Goal: Information Seeking & Learning: Check status

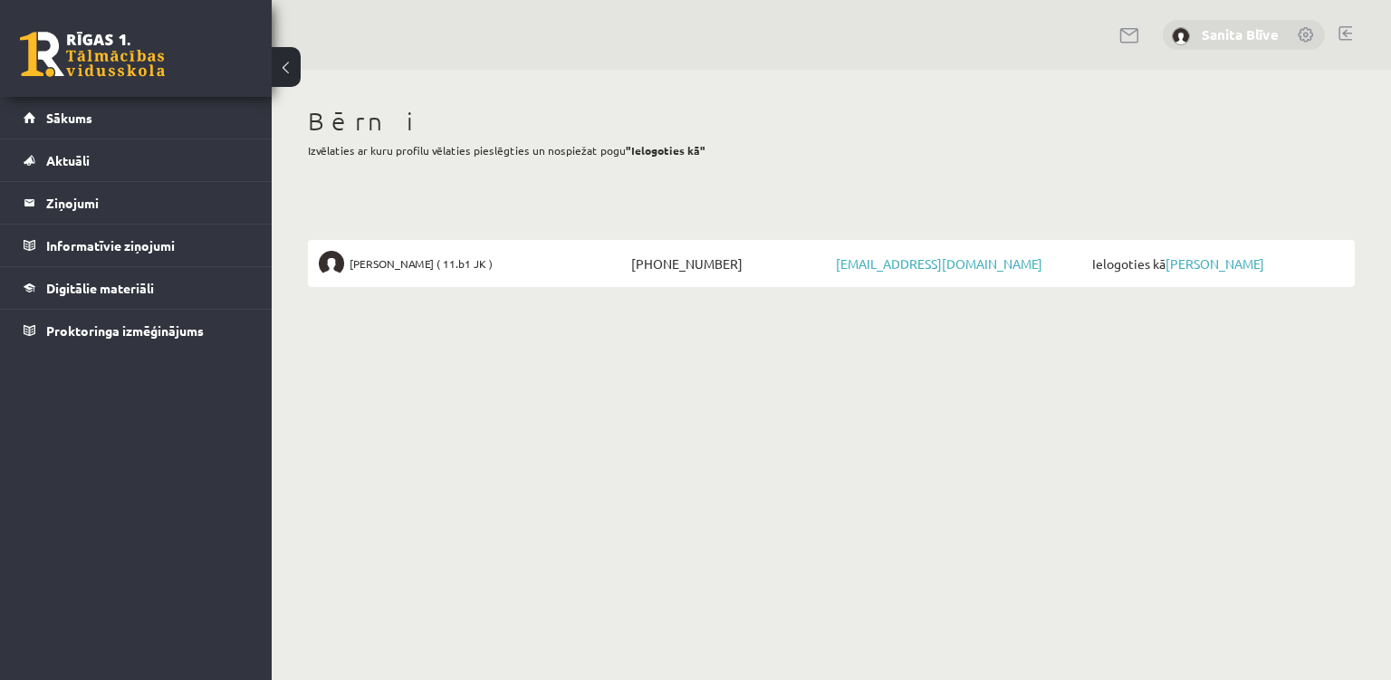
click at [1227, 39] on link "Sanita Blīve" at bounding box center [1240, 34] width 77 height 18
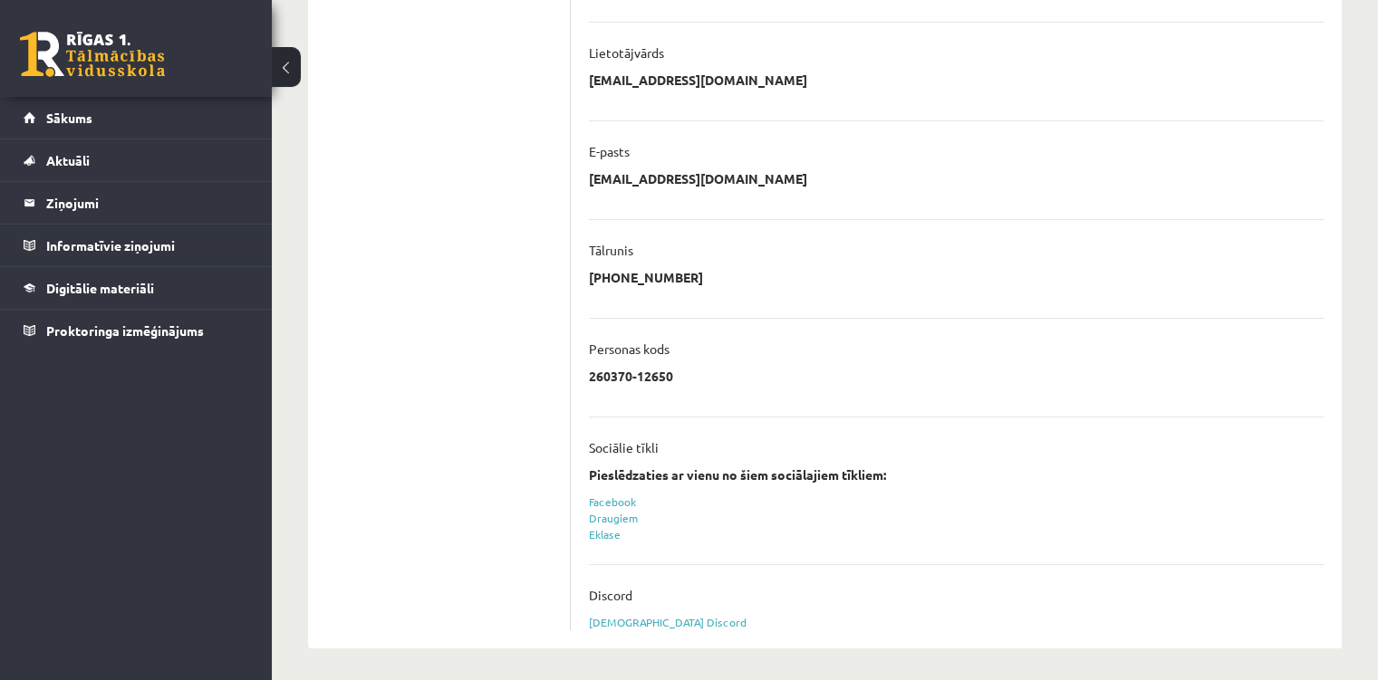
scroll to position [456, 0]
click at [607, 531] on link "Eklase" at bounding box center [605, 531] width 32 height 14
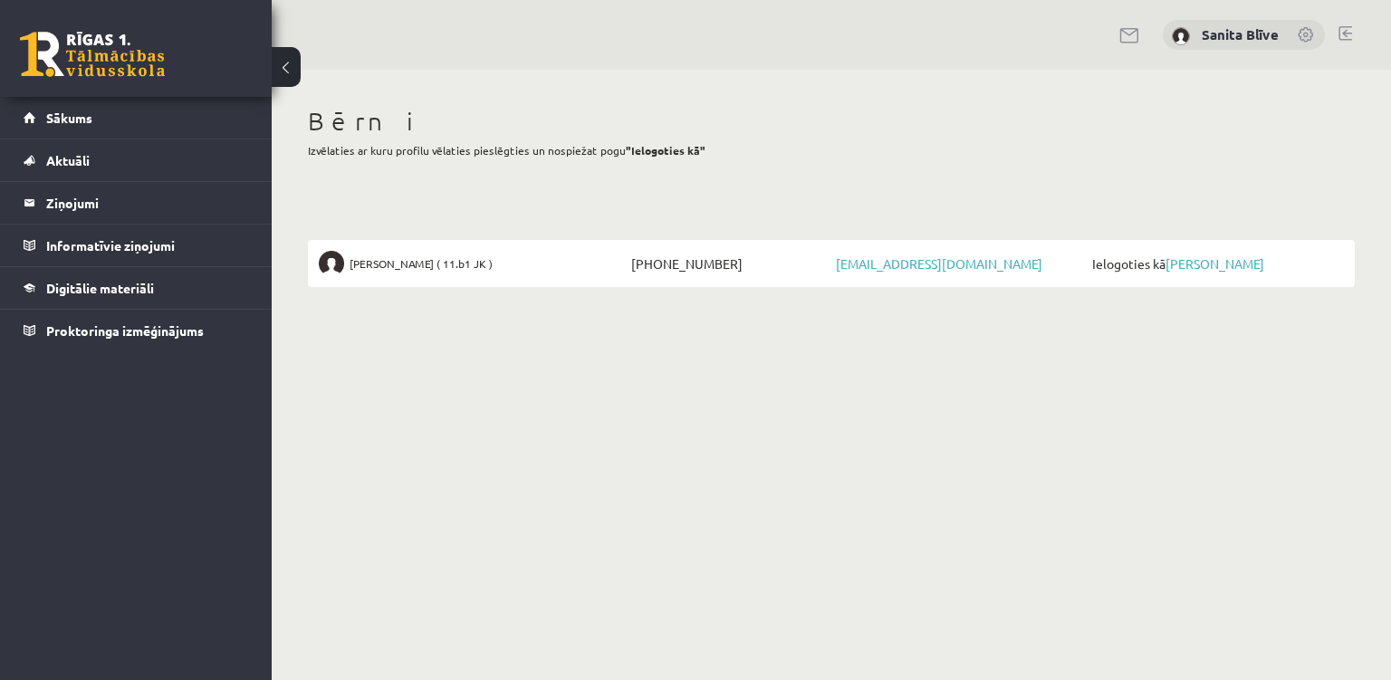
click at [440, 267] on span "Tomass Blīvis ( 11.b1 JK )" at bounding box center [421, 263] width 143 height 25
click at [1177, 264] on link "Tomass Blīvis" at bounding box center [1215, 263] width 99 height 16
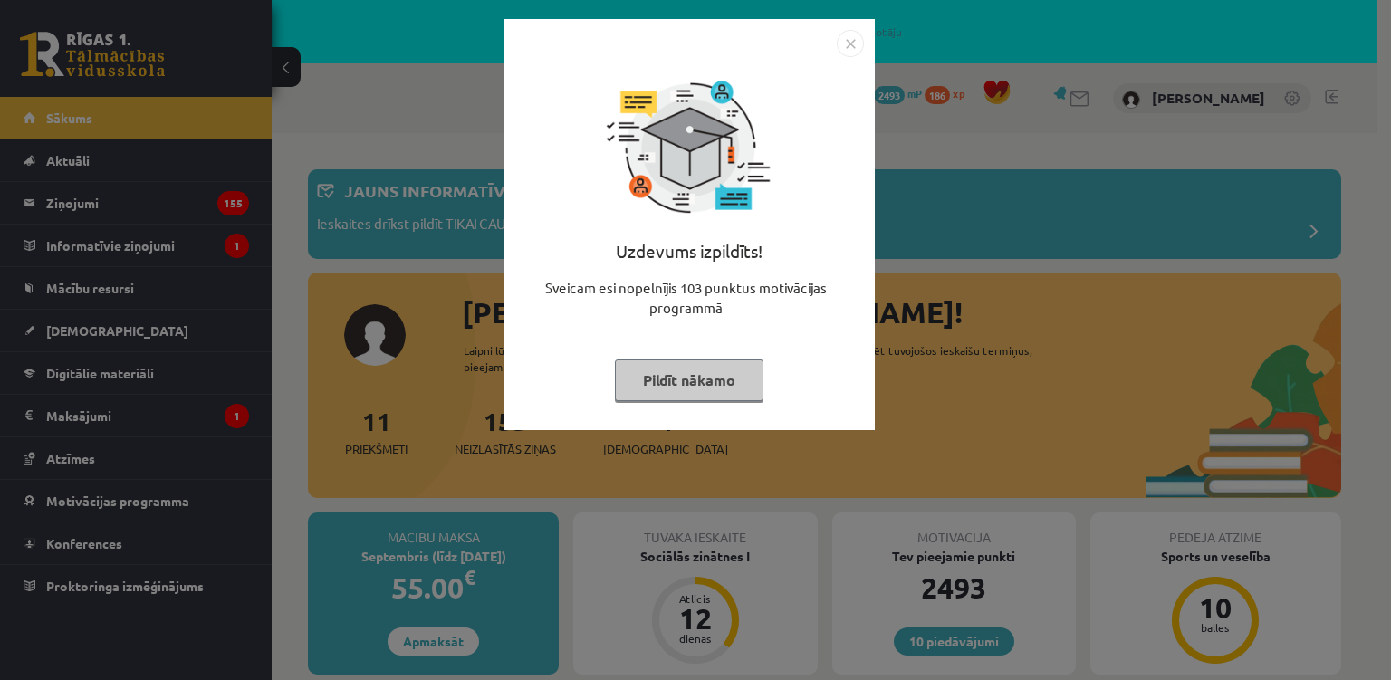
click at [199, 251] on div "Uzdevums izpildīts! Sveicam esi nopelnījis 103 punktus motivācijas programmā Pi…" at bounding box center [695, 340] width 1391 height 680
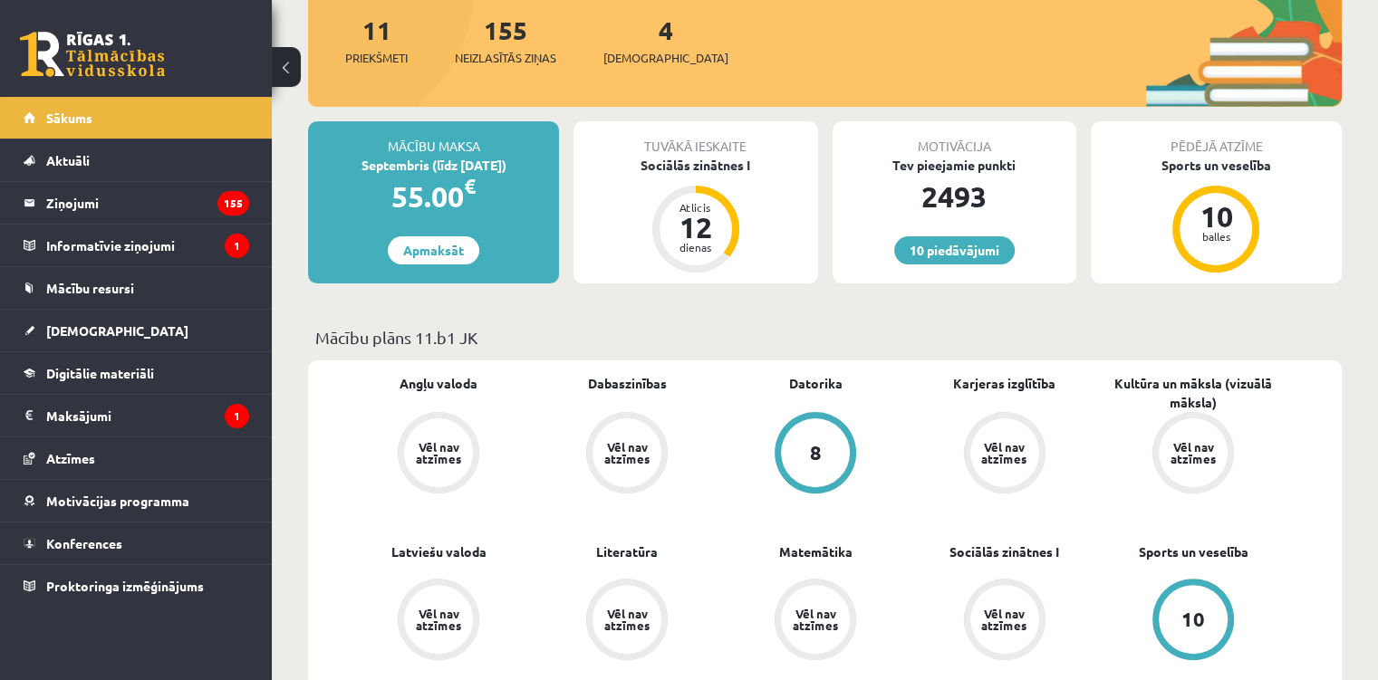
scroll to position [453, 0]
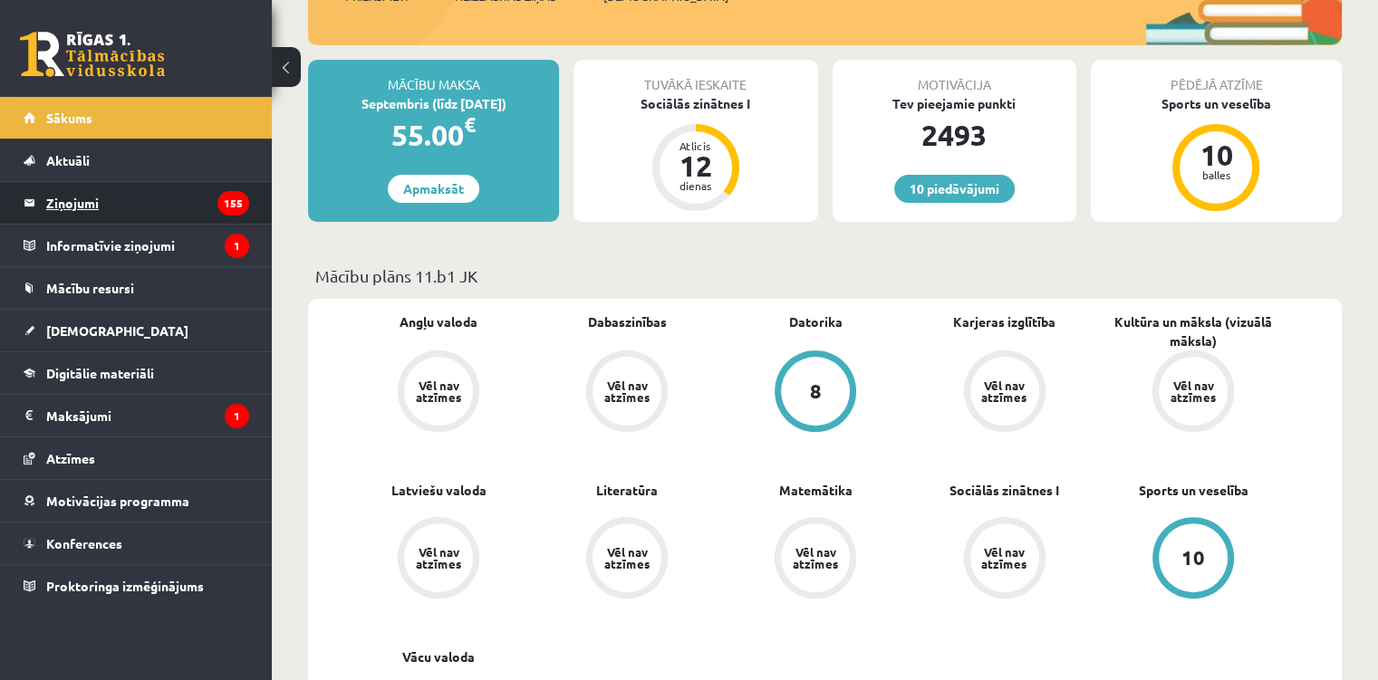
click at [187, 197] on legend "Ziņojumi 155" at bounding box center [147, 203] width 203 height 42
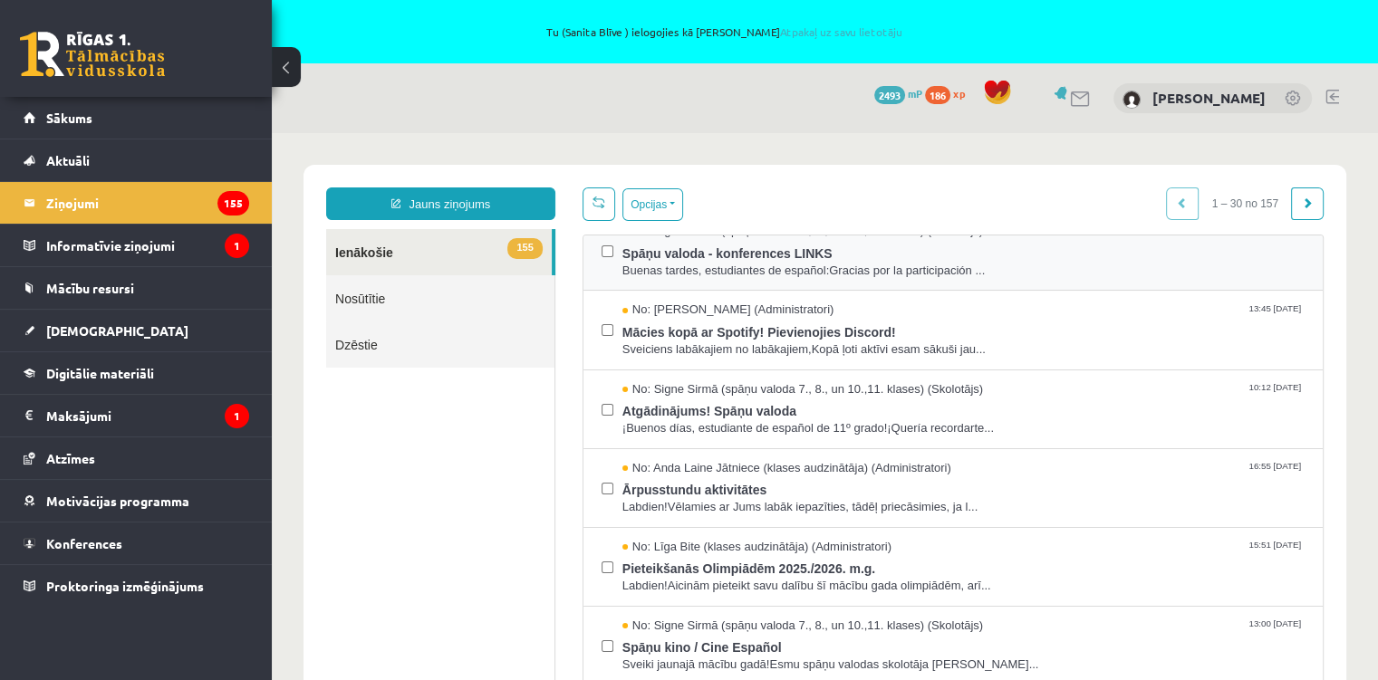
click at [610, 249] on div "No: Signe Sirmā (spāņu valoda 7., 8., un 10.,11. klases) (Skolotājs) 16:43 12/0…" at bounding box center [952, 251] width 703 height 56
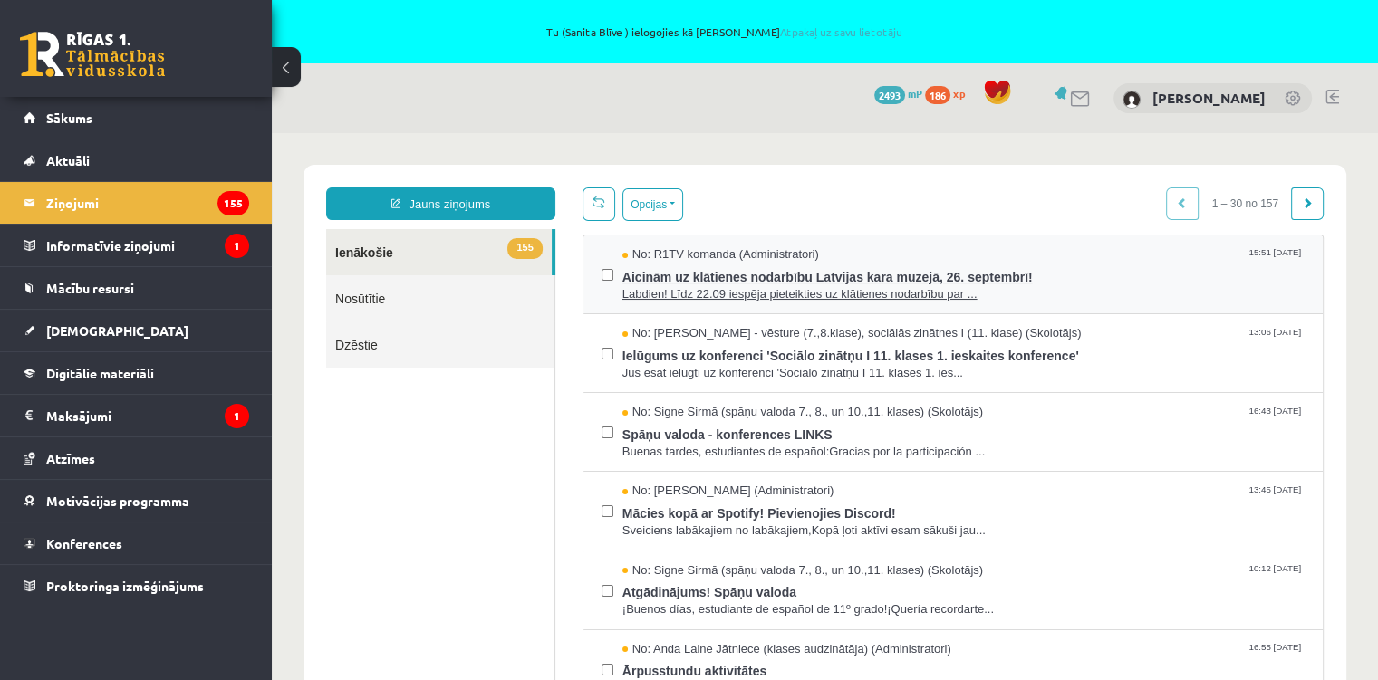
click at [853, 286] on span "Labdien! Līdz 22.09 iespēja pieteikties uz klātienes nodarbību par ..." at bounding box center [963, 294] width 682 height 17
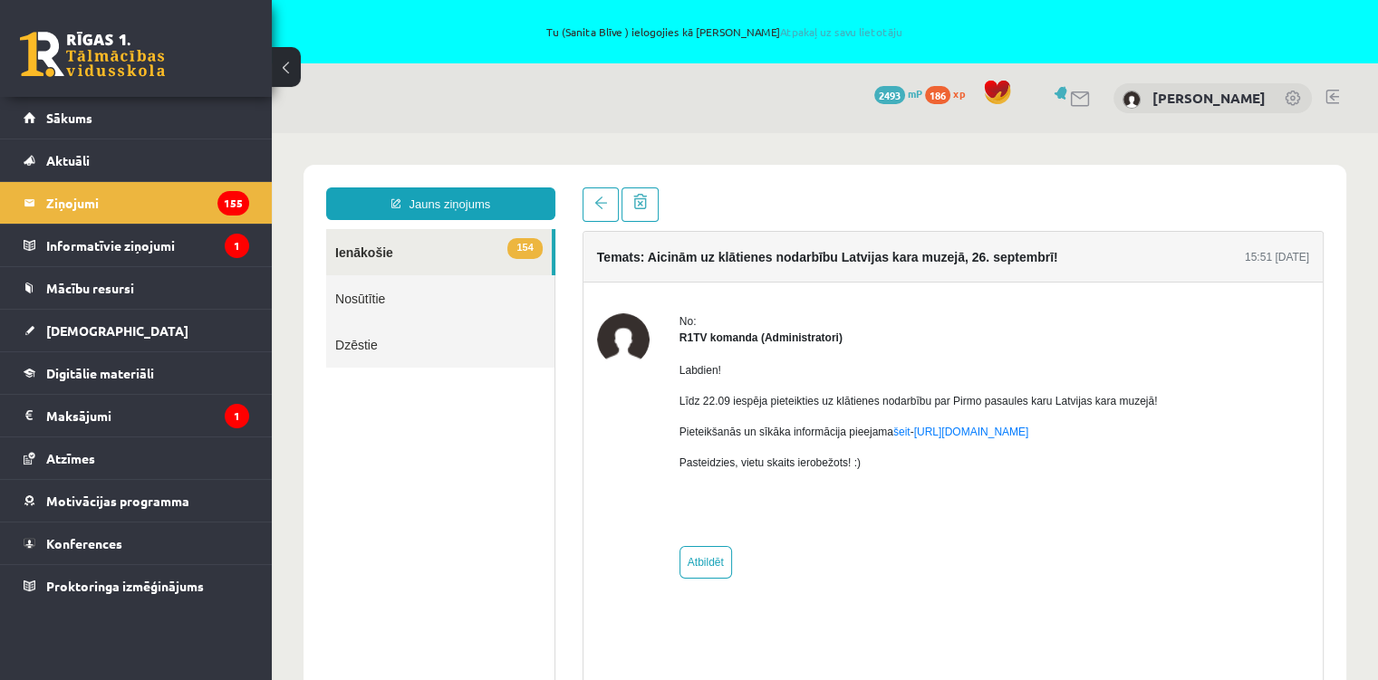
click at [390, 247] on link "154 Ienākošie" at bounding box center [439, 252] width 226 height 46
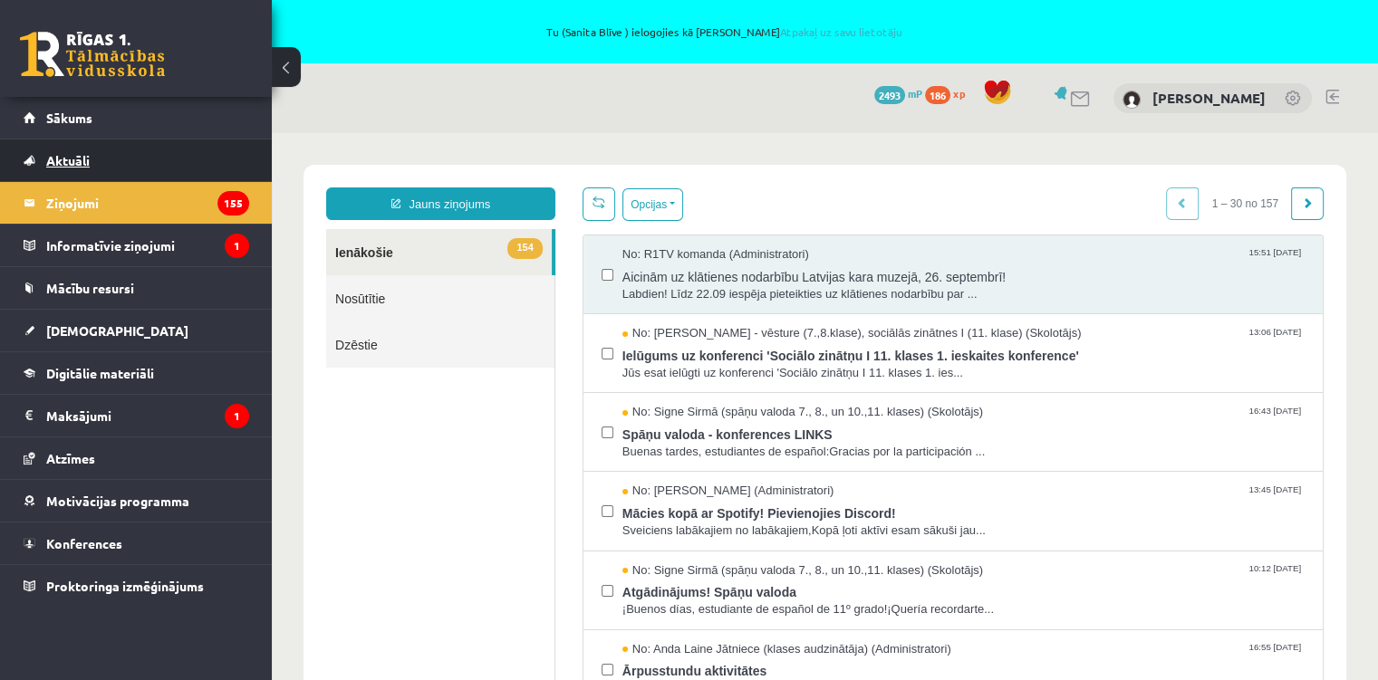
click at [103, 155] on link "Aktuāli" at bounding box center [137, 160] width 226 height 42
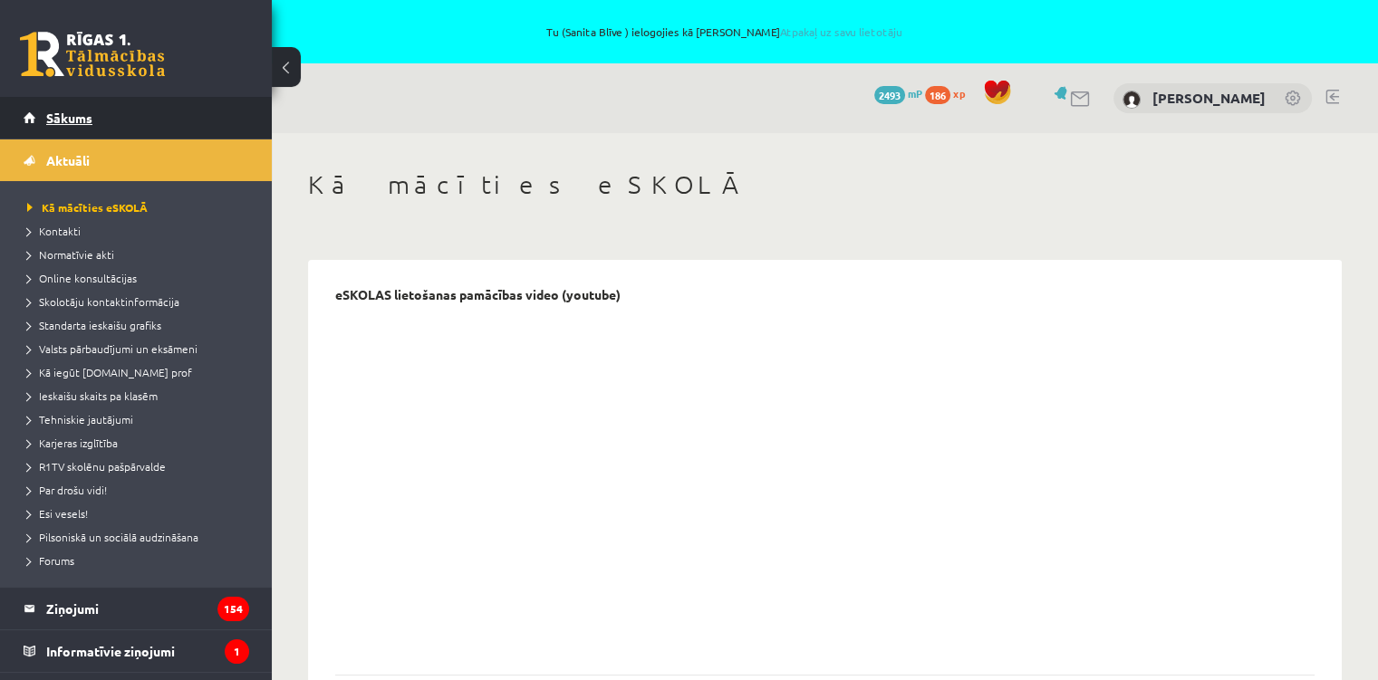
click at [80, 115] on span "Sākums" at bounding box center [69, 118] width 46 height 16
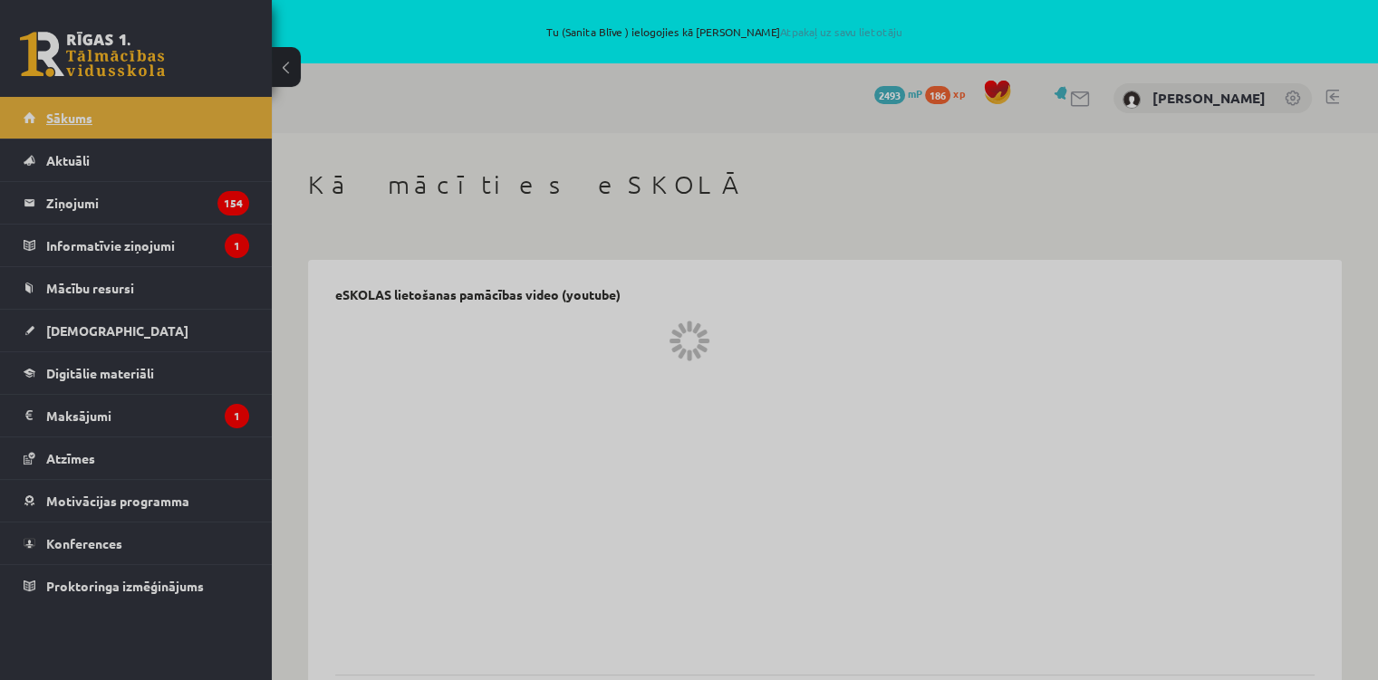
click at [80, 115] on div at bounding box center [689, 340] width 1378 height 680
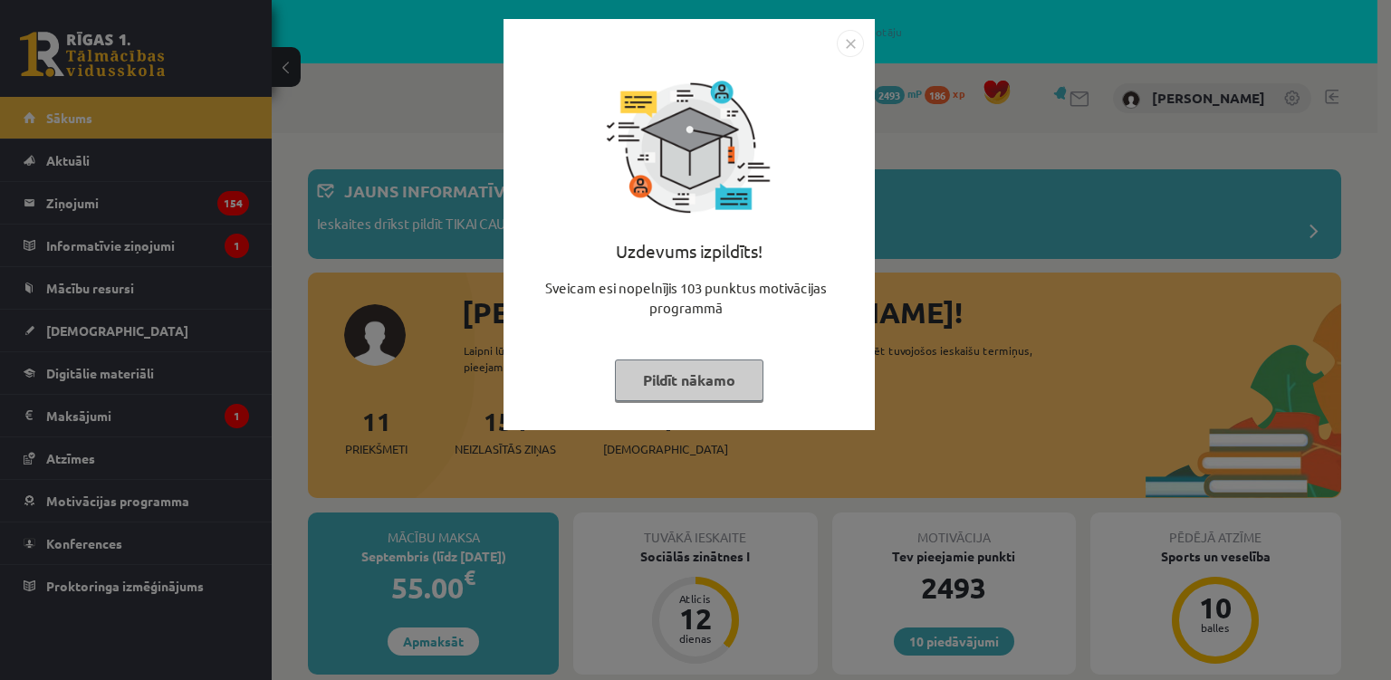
click at [851, 38] on img "Close" at bounding box center [850, 43] width 27 height 27
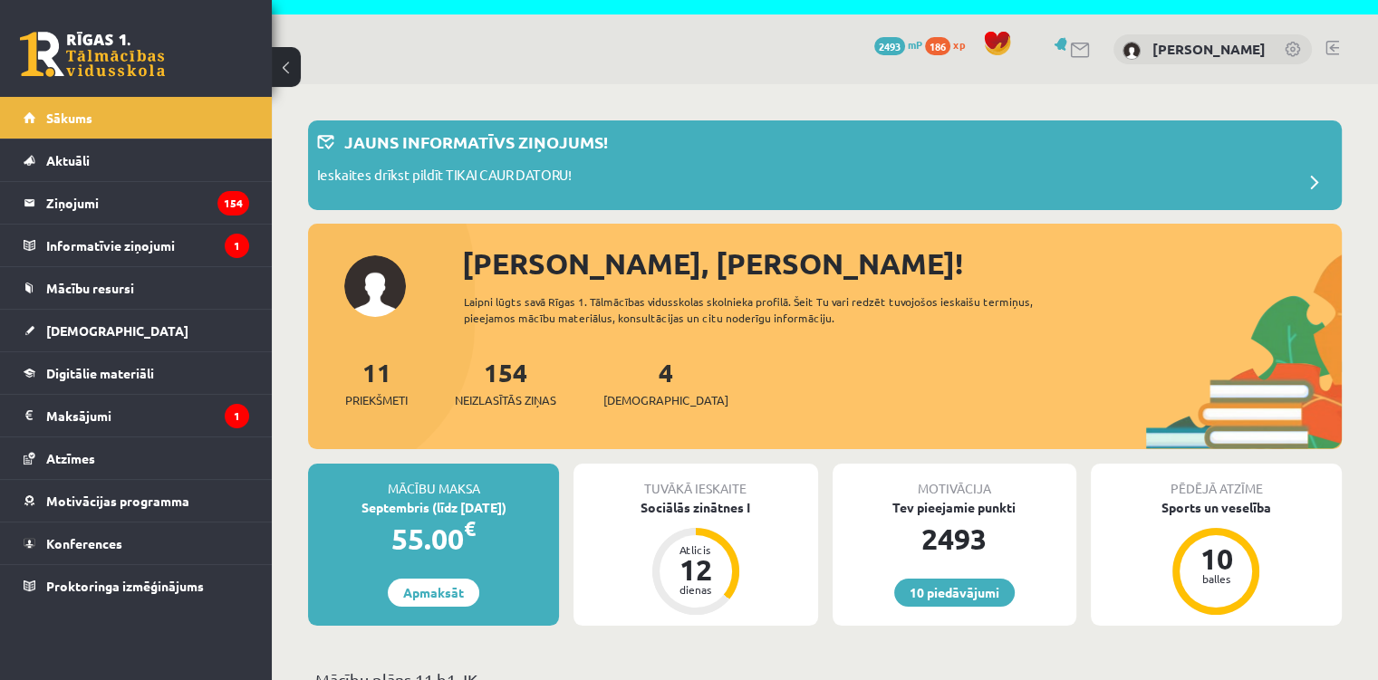
scroll to position [181, 0]
